Goal: Task Accomplishment & Management: Use online tool/utility

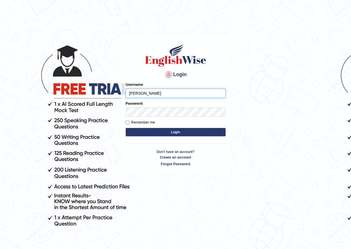
type input "natalie_parramatta"
click at [126, 128] on button "Login" at bounding box center [176, 132] width 100 height 8
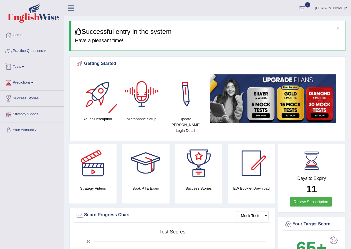
click at [29, 69] on link "Tests" at bounding box center [31, 66] width 63 height 14
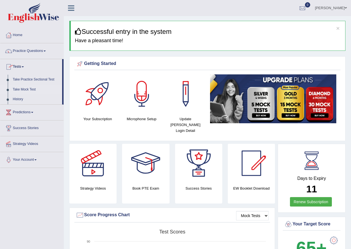
click at [28, 90] on link "Take Mock Test" at bounding box center [36, 90] width 52 height 10
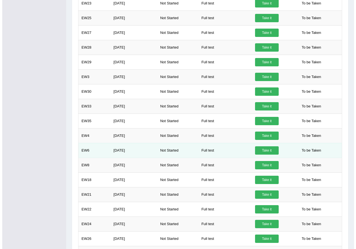
scroll to position [278, 0]
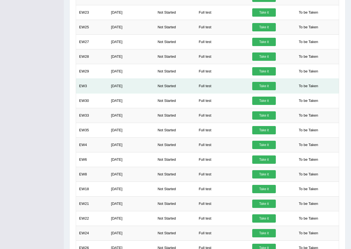
click at [258, 87] on link "Take it" at bounding box center [265, 86] width 24 height 8
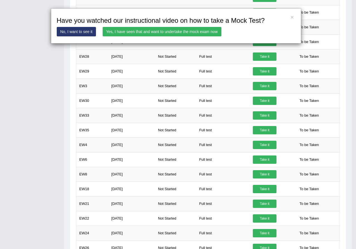
click at [141, 31] on link "Yes, I have seen that and want to undertake the mock exam now" at bounding box center [162, 31] width 119 height 9
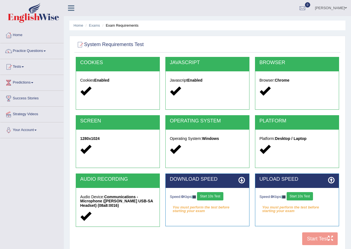
click at [218, 198] on button "Start 10s Test" at bounding box center [210, 196] width 26 height 8
click at [305, 188] on div "UPLOAD SPEED" at bounding box center [298, 181] width 84 height 14
click at [303, 193] on button "Start 10s Test" at bounding box center [300, 196] width 26 height 8
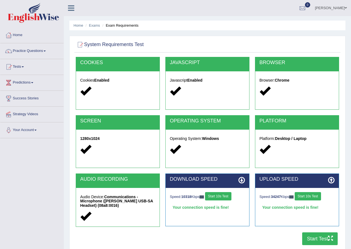
click at [314, 238] on button "Start Test" at bounding box center [321, 239] width 36 height 13
